Goal: Information Seeking & Learning: Find specific fact

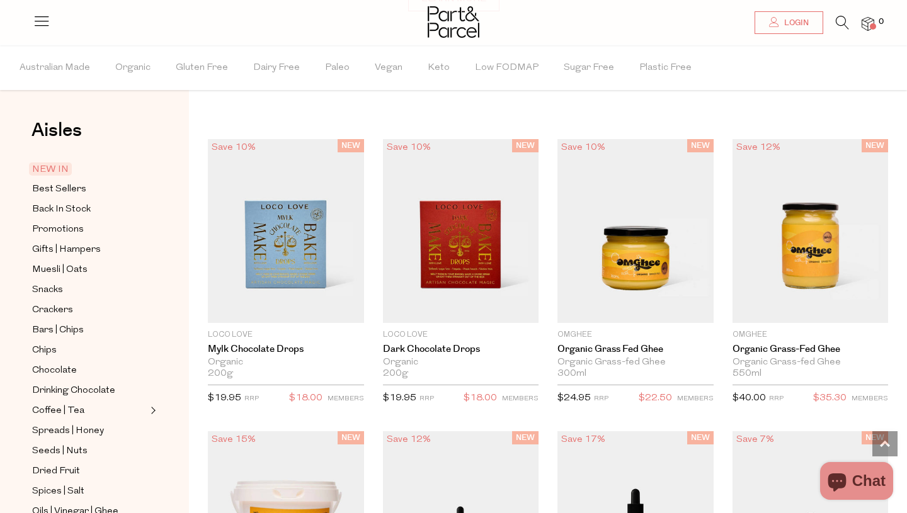
click at [841, 22] on icon at bounding box center [842, 23] width 13 height 14
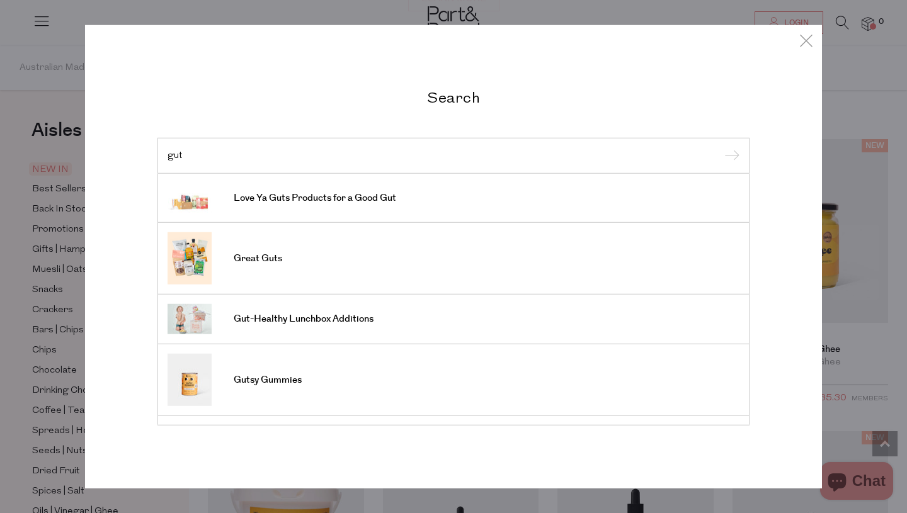
type input "gut"
click at [720, 147] on input "submit" at bounding box center [729, 156] width 19 height 19
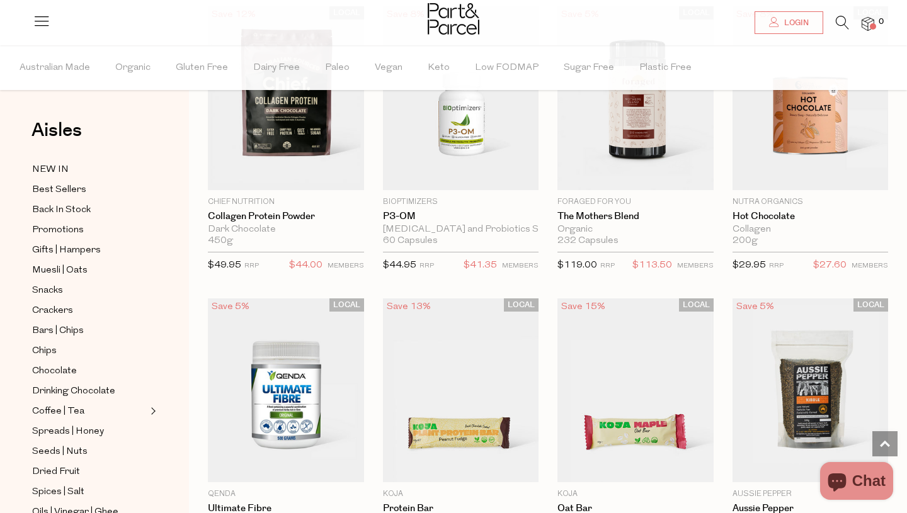
scroll to position [2813, 0]
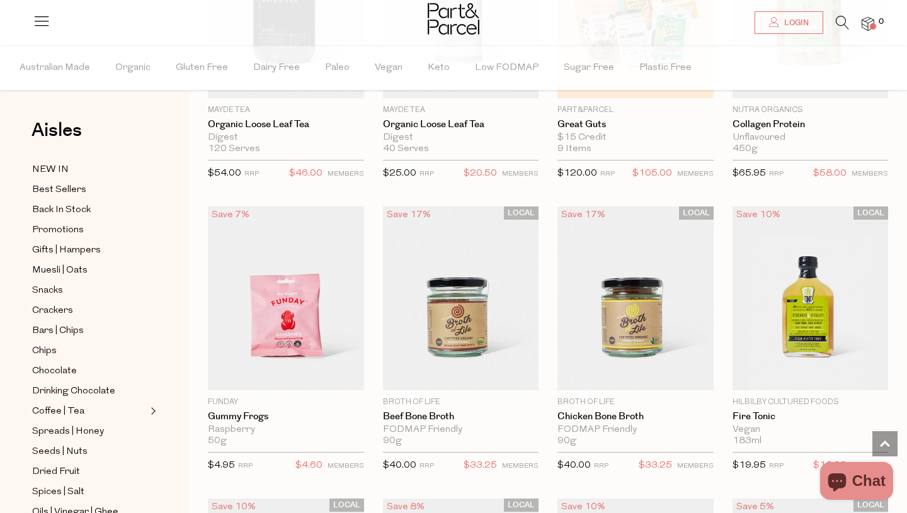
scroll to position [6436, 0]
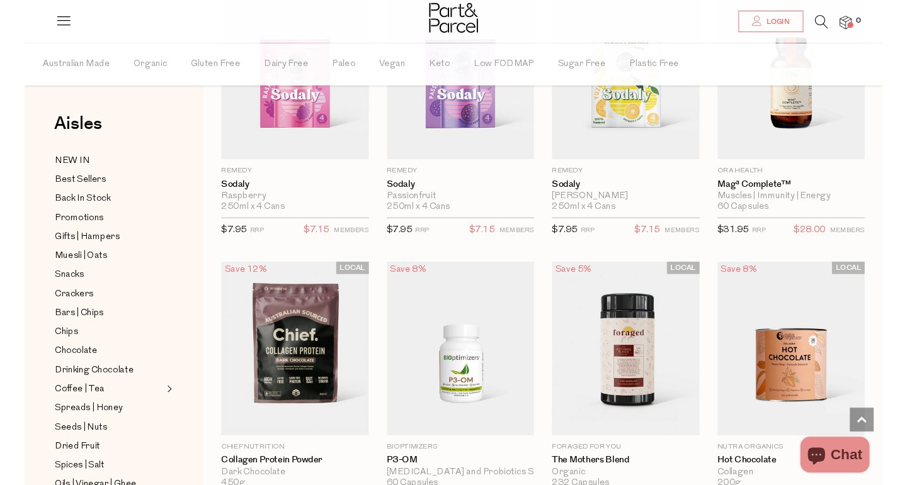
scroll to position [2514, 0]
